Goal: Information Seeking & Learning: Learn about a topic

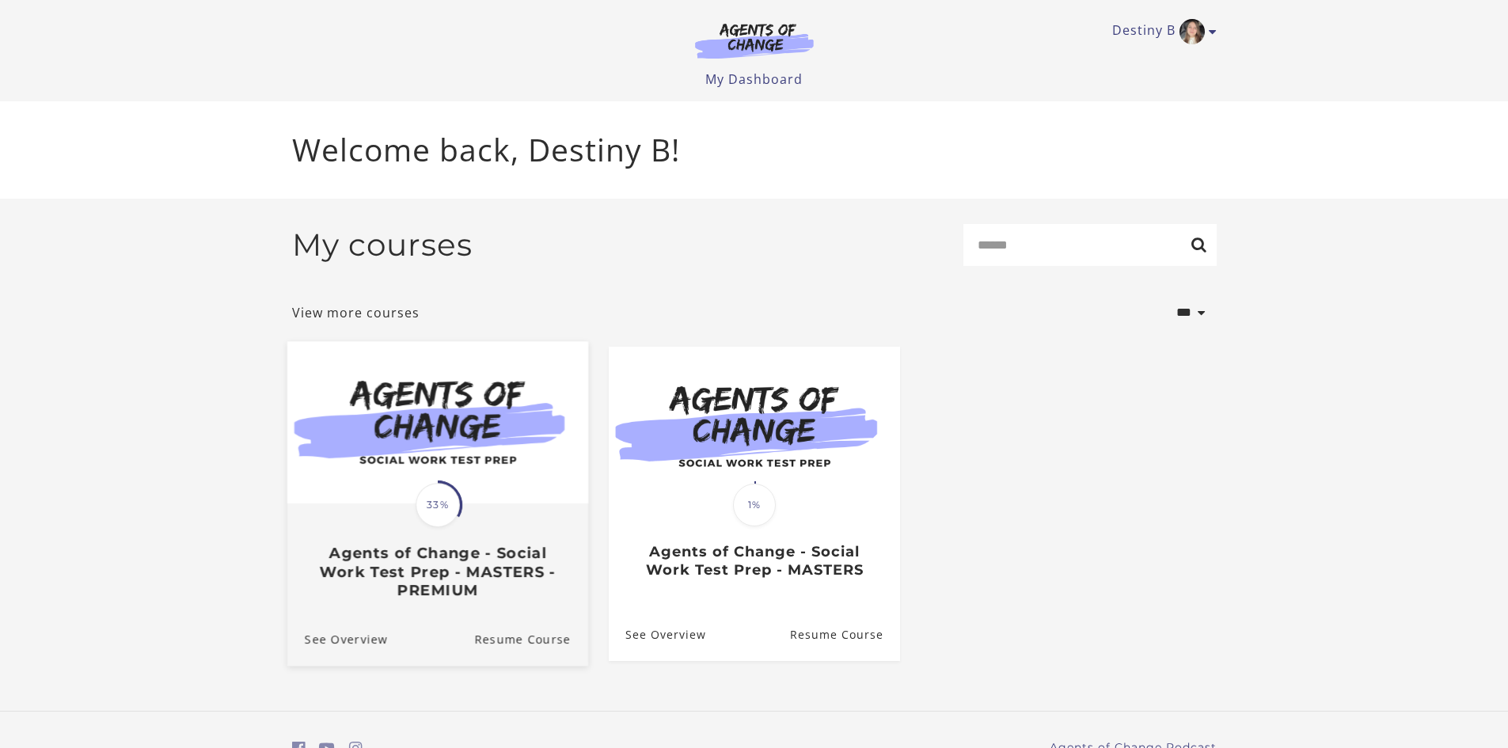
click at [531, 548] on h3 "Agents of Change - Social Work Test Prep - MASTERS - PREMIUM" at bounding box center [437, 571] width 266 height 55
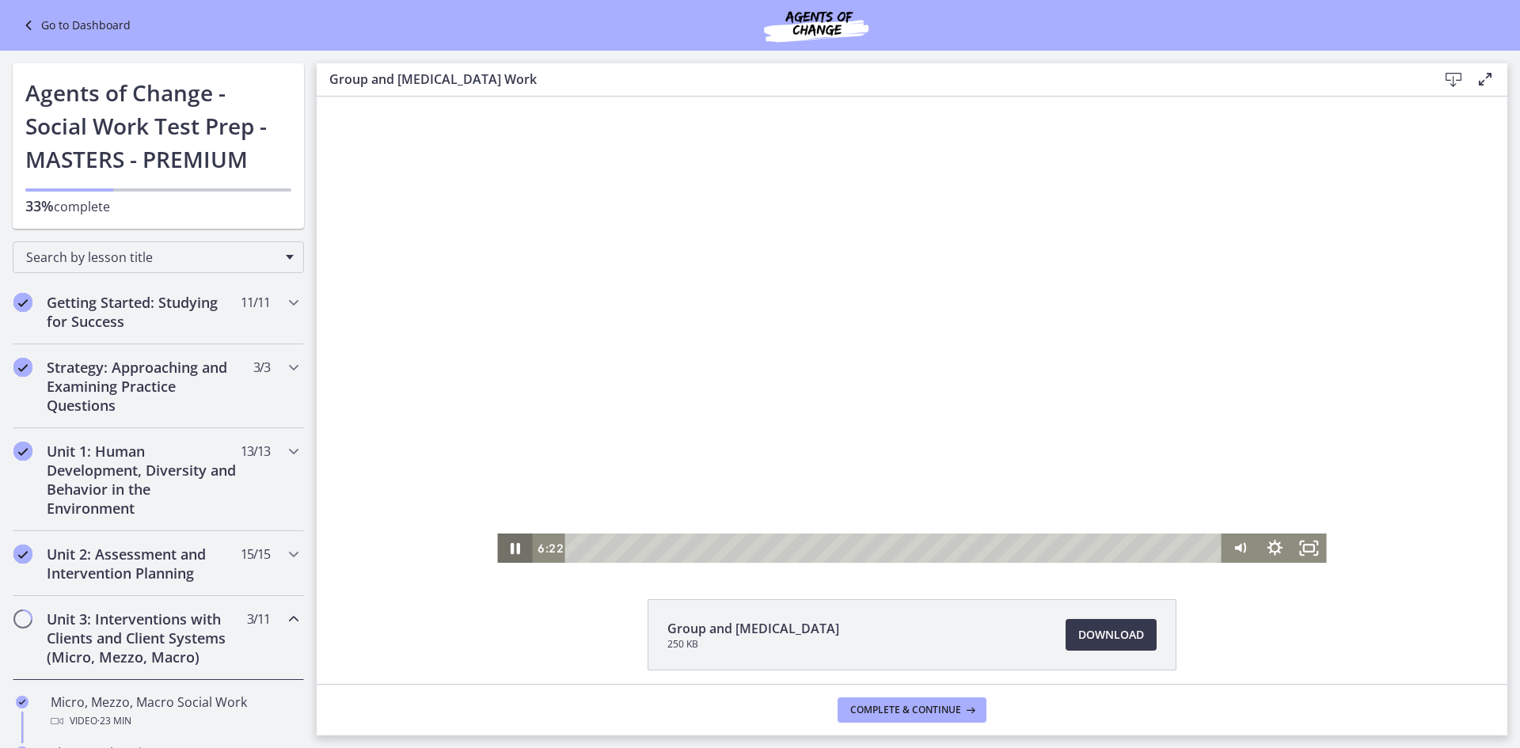
click at [515, 547] on icon "Pause" at bounding box center [514, 548] width 35 height 29
click at [515, 553] on icon "Play Video" at bounding box center [516, 548] width 35 height 29
click at [1322, 553] on div "Click for sound @keyframes VOLUME_SMALL_WAVE_FLASH { 0% { opacity: 0; } 33% { o…" at bounding box center [912, 330] width 1191 height 466
click at [1314, 553] on icon "Fullscreen" at bounding box center [1315, 553] width 3 height 3
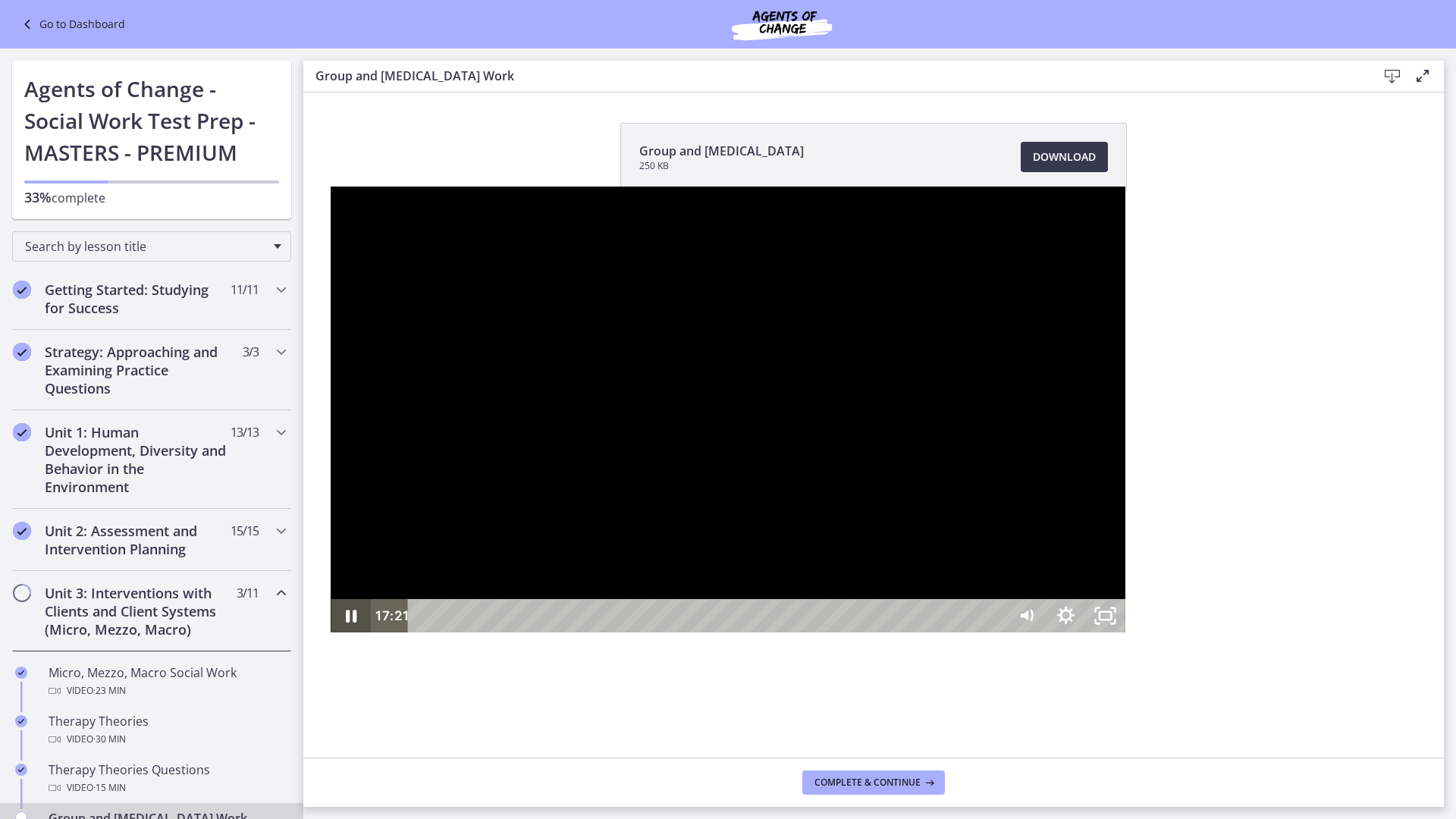
click at [330, 632] on icon "Pause" at bounding box center [350, 615] width 39 height 34
click at [332, 632] on icon "Play Video" at bounding box center [352, 615] width 39 height 34
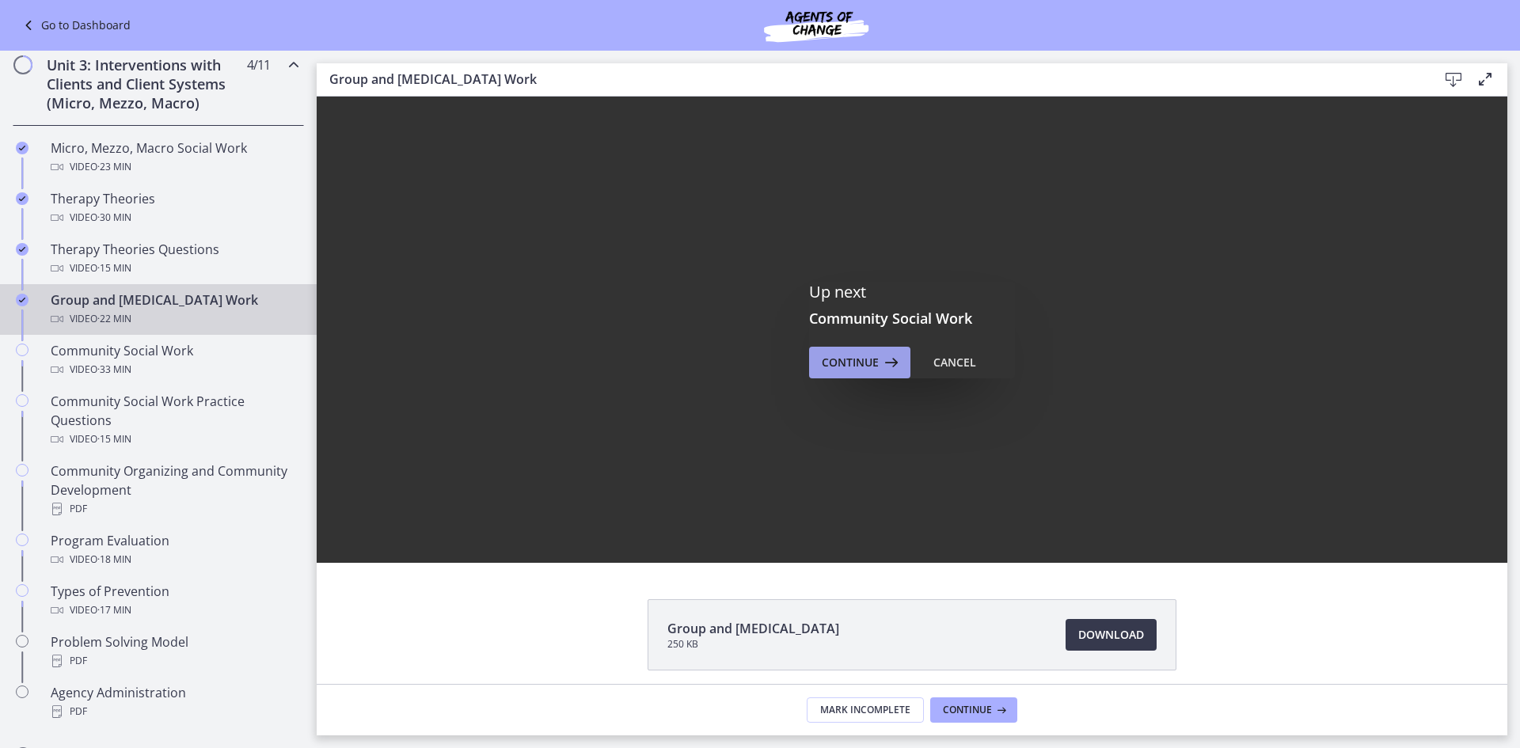
click at [882, 365] on icon at bounding box center [890, 362] width 22 height 19
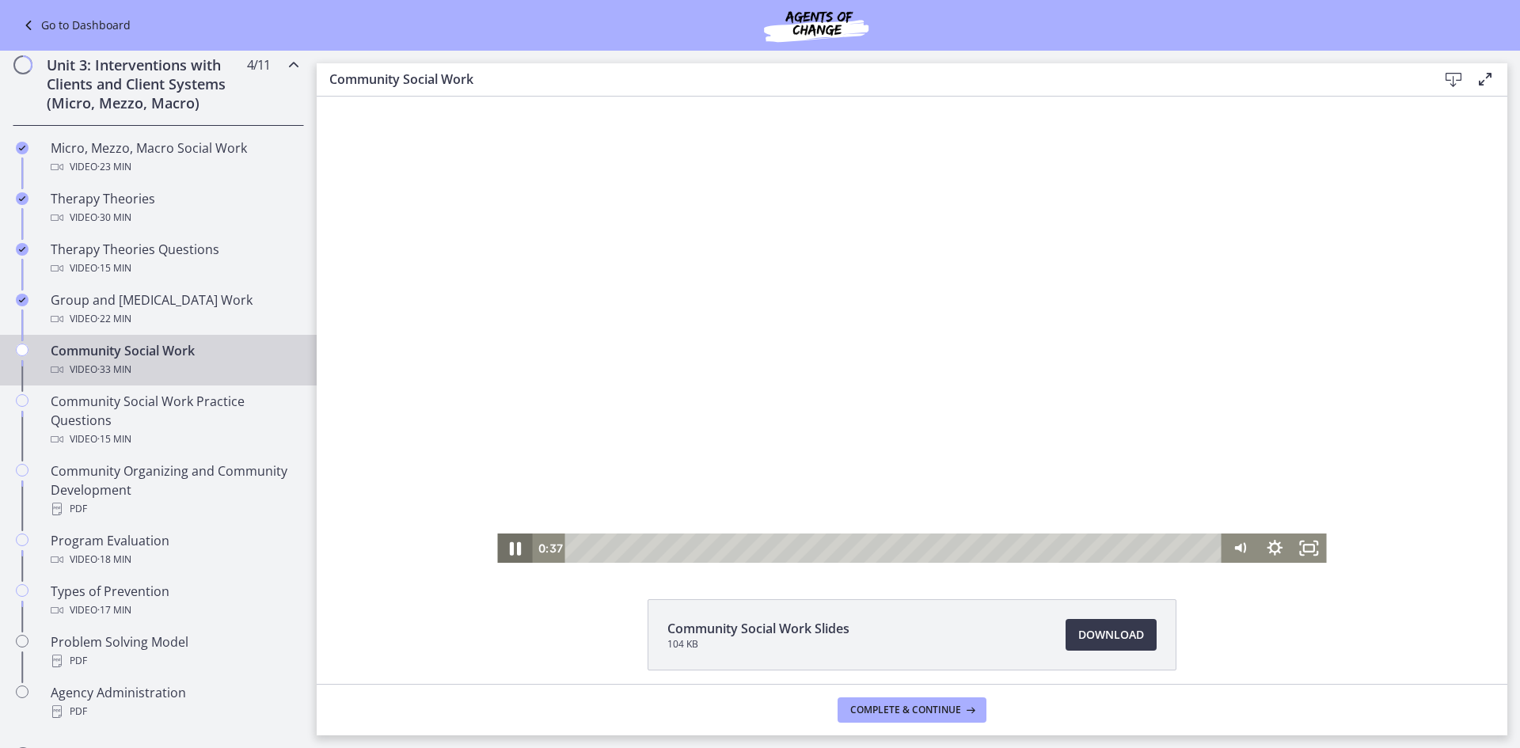
click at [498, 549] on icon "Pause" at bounding box center [514, 547] width 41 height 35
click at [499, 549] on icon "Play Video" at bounding box center [516, 548] width 35 height 29
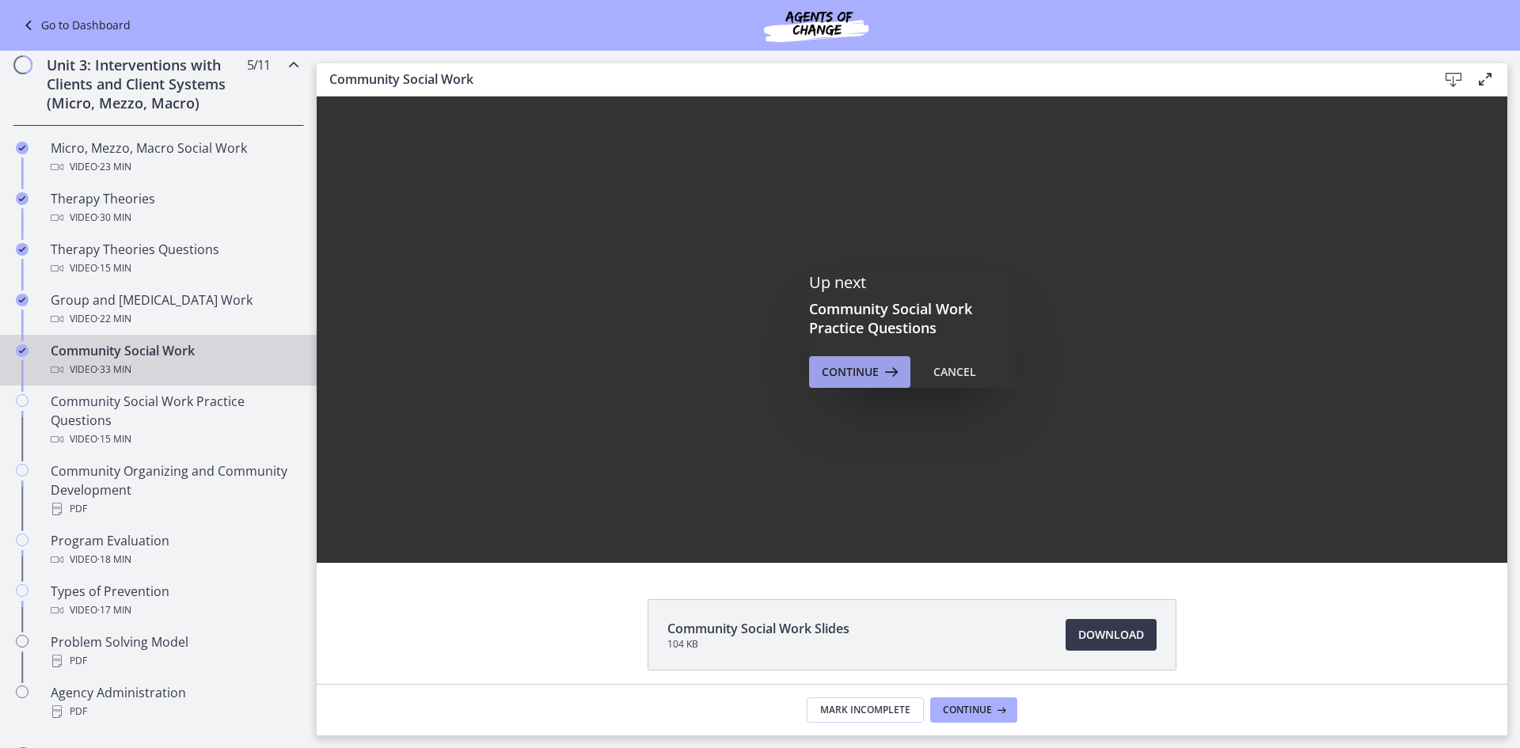
click at [838, 380] on span "Continue" at bounding box center [850, 372] width 57 height 19
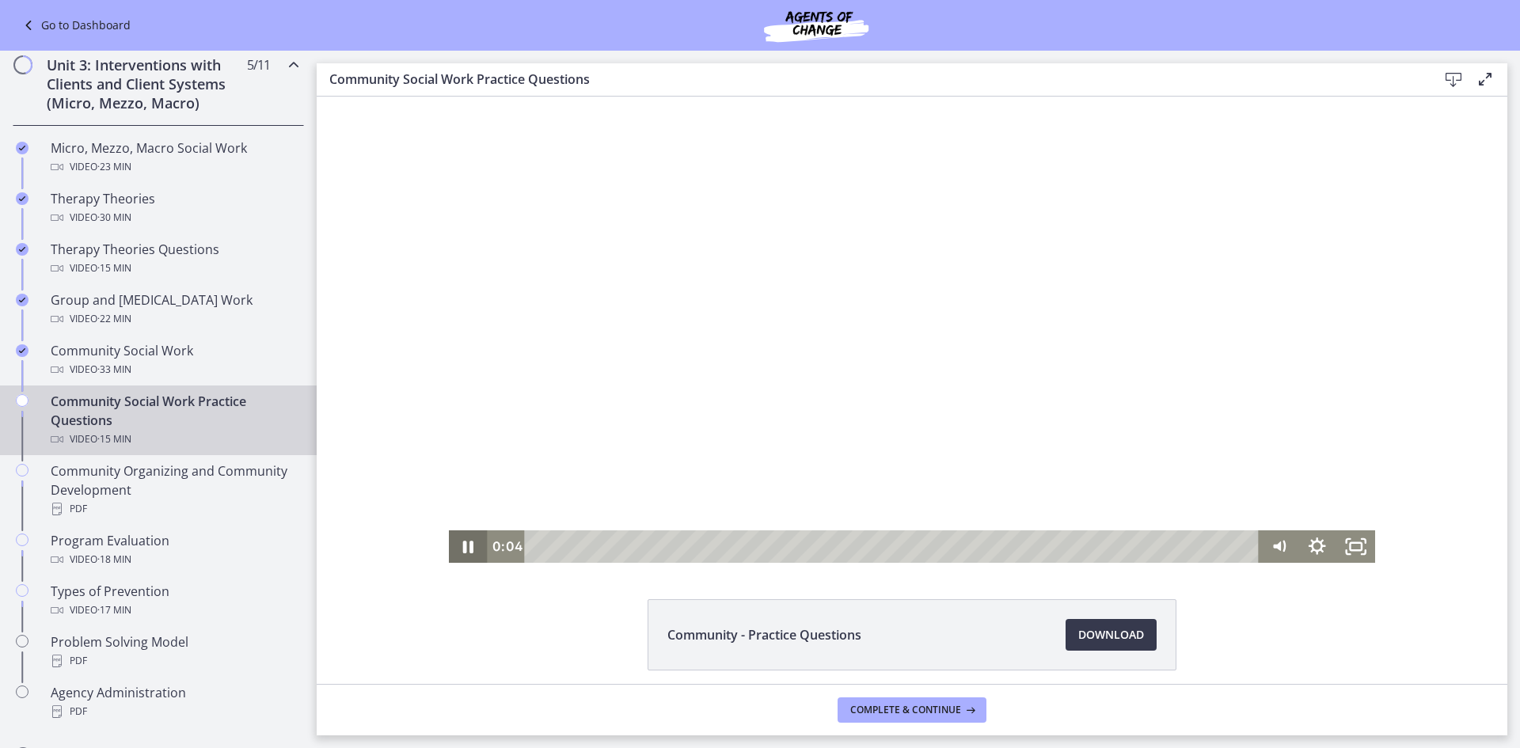
click at [469, 549] on icon "Pause" at bounding box center [468, 546] width 39 height 32
